Goal: Transaction & Acquisition: Subscribe to service/newsletter

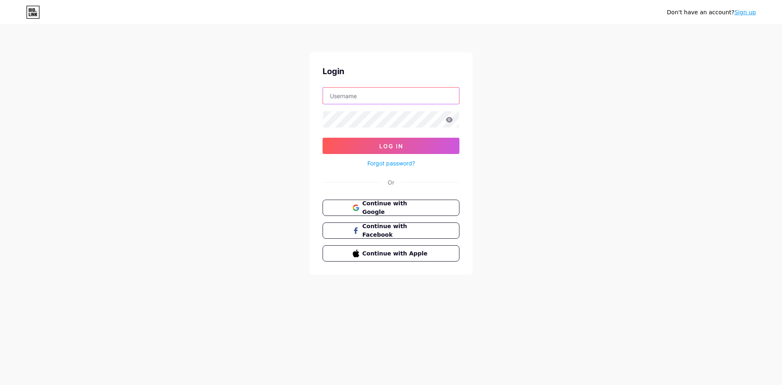
click at [400, 101] on input "text" at bounding box center [391, 96] width 136 height 16
type input "campbellchloeys592@gmail.com"
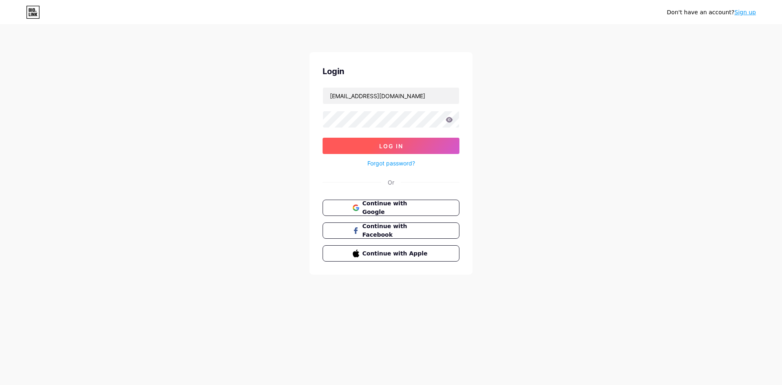
click at [384, 143] on span "Log In" at bounding box center [391, 146] width 24 height 7
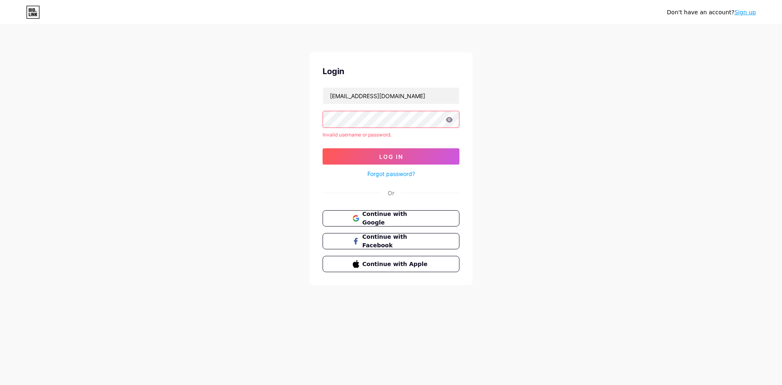
click at [749, 14] on link "Sign up" at bounding box center [746, 12] width 22 height 7
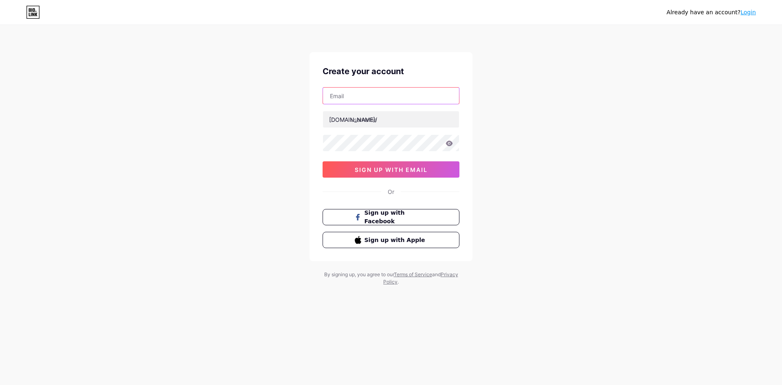
click at [399, 97] on input "text" at bounding box center [391, 96] width 136 height 16
type input "campbellchloeys592@gmail.com"
click at [392, 116] on input "text" at bounding box center [391, 119] width 136 height 16
type input "vk8bet63"
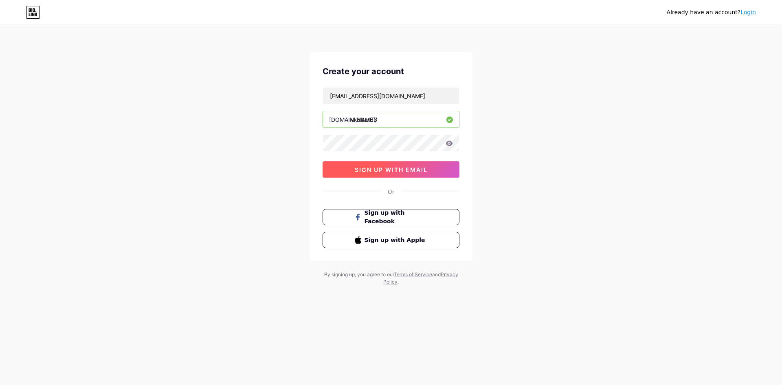
click at [419, 170] on span "sign up with email" at bounding box center [391, 169] width 73 height 7
